Goal: Task Accomplishment & Management: Complete application form

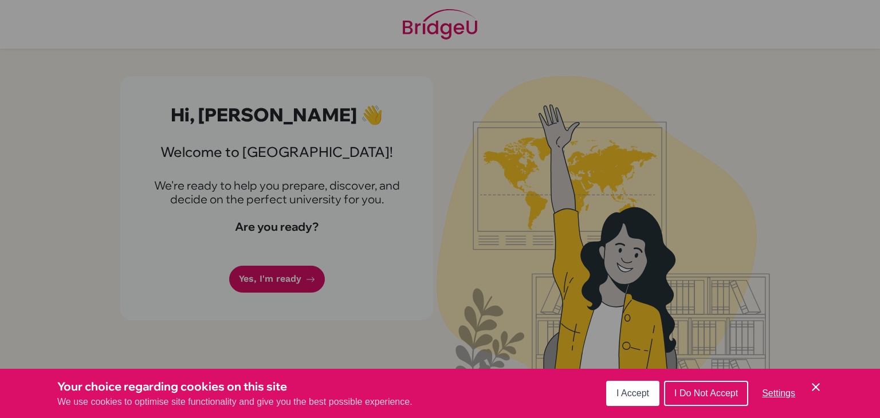
click at [618, 396] on span "I Accept" at bounding box center [633, 394] width 33 height 10
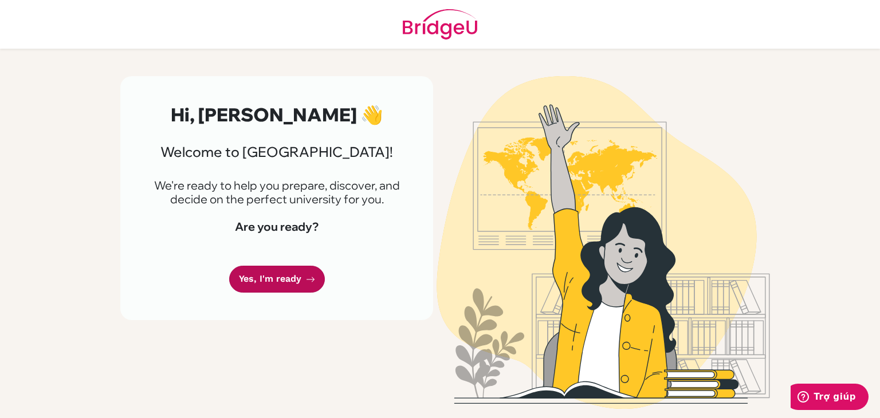
click at [257, 275] on link "Yes, I'm ready" at bounding box center [277, 279] width 96 height 27
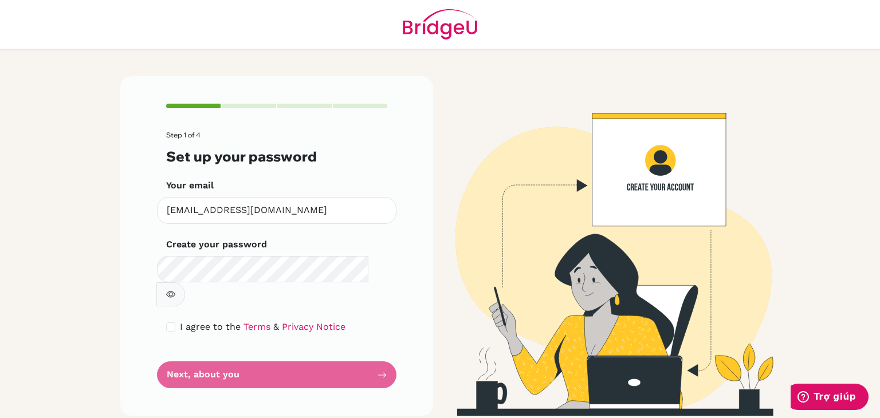
click at [175, 292] on icon "button" at bounding box center [170, 295] width 9 height 6
click at [172, 293] on icon "button" at bounding box center [170, 295] width 4 height 4
click at [172, 323] on input "checkbox" at bounding box center [170, 327] width 9 height 9
checkbox input "true"
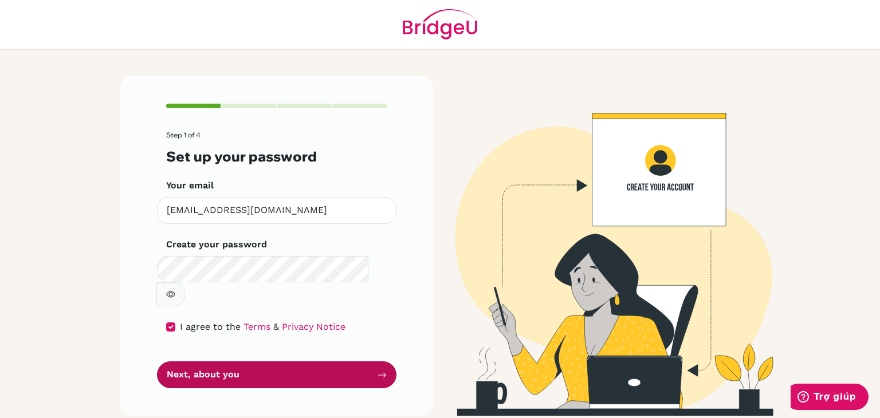
click at [186, 362] on button "Next, about you" at bounding box center [277, 375] width 240 height 27
